Goal: Information Seeking & Learning: Learn about a topic

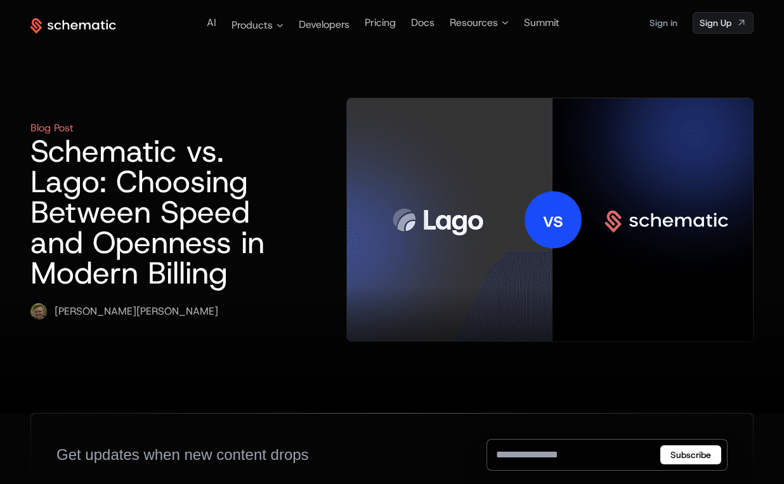
click at [553, 166] on img at bounding box center [550, 219] width 406 height 243
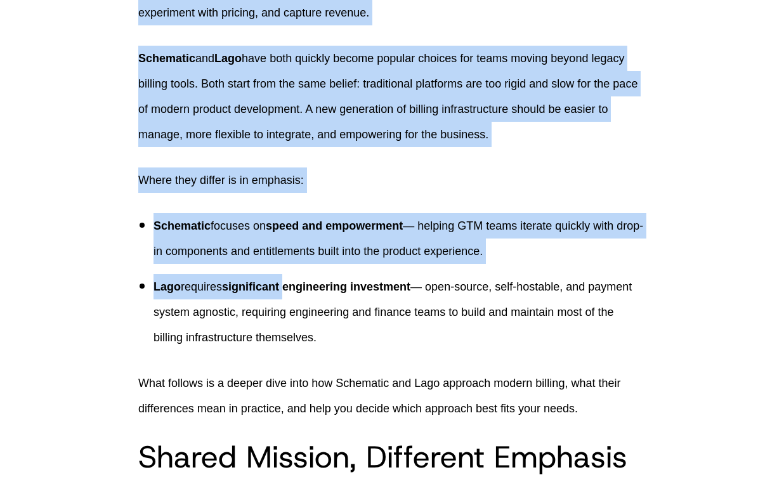
scroll to position [505, 0]
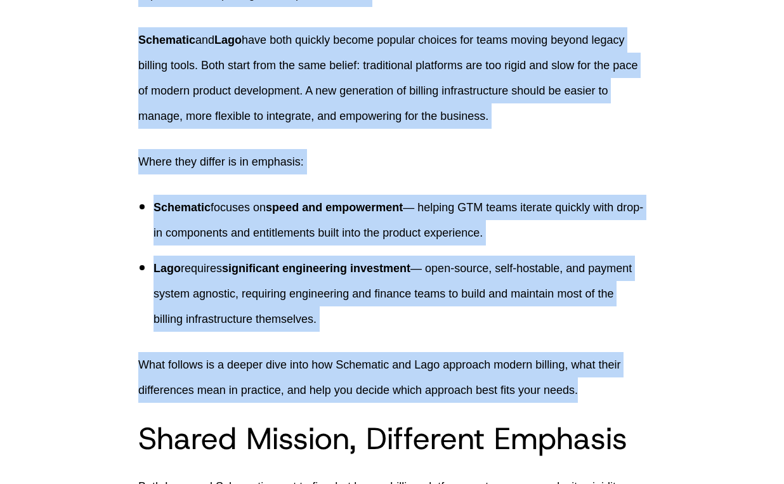
drag, startPoint x: 140, startPoint y: 62, endPoint x: 643, endPoint y: 385, distance: 597.4
click at [643, 385] on p "What follows is a deeper dive into how Schematic and Lago approach modern billi…" at bounding box center [391, 377] width 507 height 51
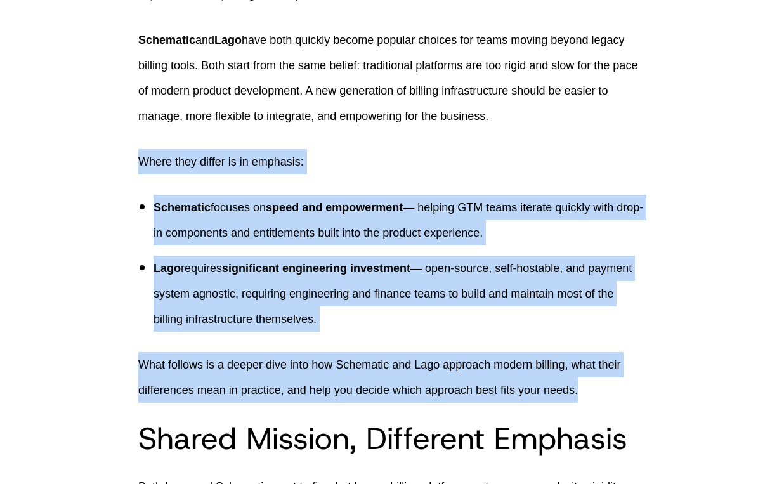
drag, startPoint x: 643, startPoint y: 387, endPoint x: -22, endPoint y: 138, distance: 710.3
click at [572, 303] on p "Lago requires significant engineering investment — open-source, self-hostable, …" at bounding box center [399, 293] width 492 height 76
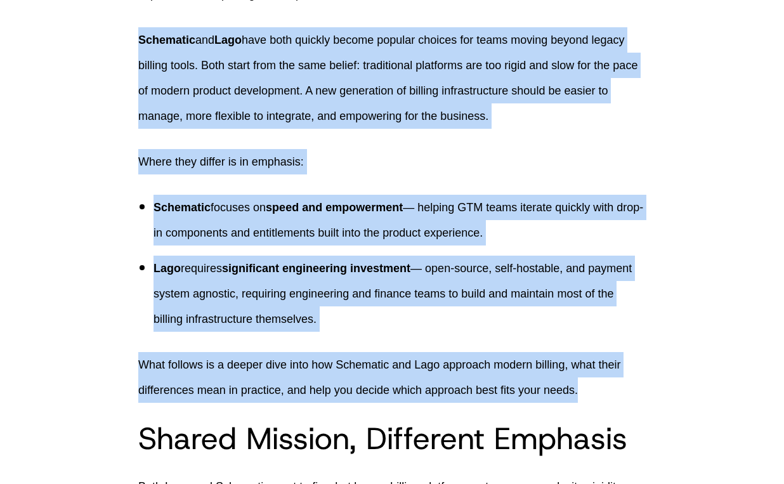
drag, startPoint x: 163, startPoint y: 50, endPoint x: 588, endPoint y: 385, distance: 540.8
copy div "Schematic and Lago have both quickly become popular choices for teams moving be…"
